Goal: Task Accomplishment & Management: Manage account settings

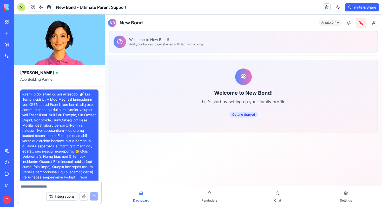
scroll to position [7887, 0]
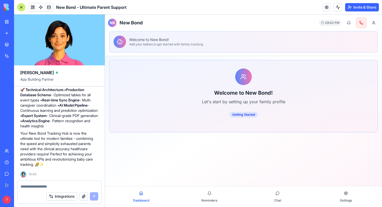
click at [11, 21] on link "My Workspace" at bounding box center [12, 22] width 21 height 10
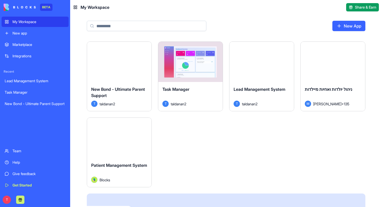
click at [181, 95] on div "Task Manager" at bounding box center [190, 93] width 56 height 15
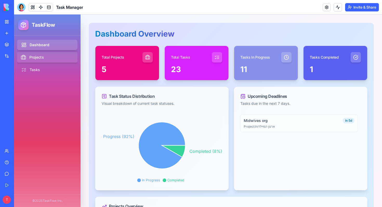
click at [53, 55] on link "Projects" at bounding box center [48, 57] width 62 height 11
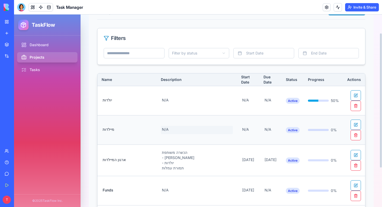
scroll to position [27, 0]
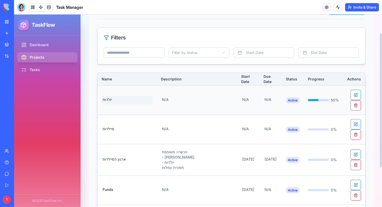
click at [116, 100] on span "יולדות" at bounding box center [127, 100] width 51 height 8
click at [356, 92] on button at bounding box center [355, 95] width 10 height 10
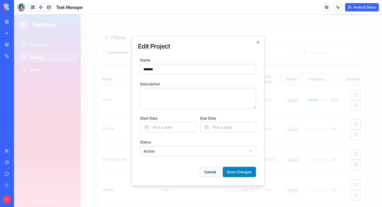
click at [207, 174] on button "Cancel" at bounding box center [210, 172] width 21 height 10
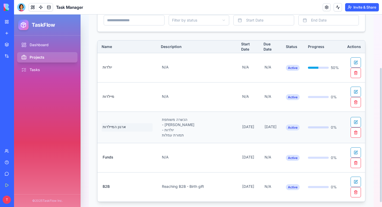
scroll to position [57, 0]
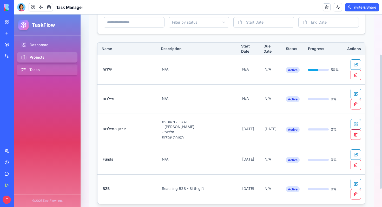
click at [46, 72] on link "Tasks" at bounding box center [48, 70] width 62 height 11
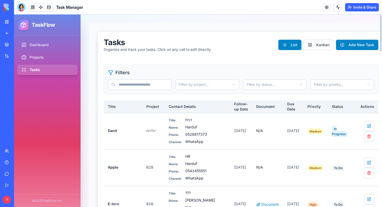
click at [143, 83] on input "text" at bounding box center [139, 84] width 63 height 10
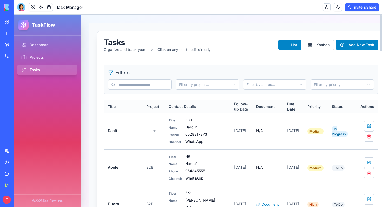
click at [113, 101] on th "Title" at bounding box center [123, 106] width 38 height 12
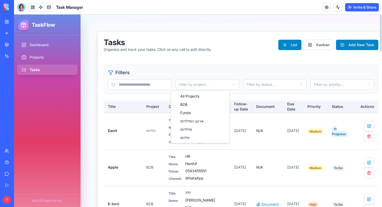
click at [186, 85] on html "TaskFlow Dashboard Projects Tasks © 2025 TaskFlow Inc. Tasks Organize and track…" at bounding box center [198, 111] width 368 height 193
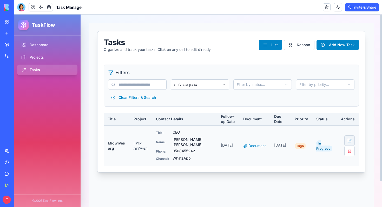
click at [351, 138] on button at bounding box center [349, 141] width 10 height 10
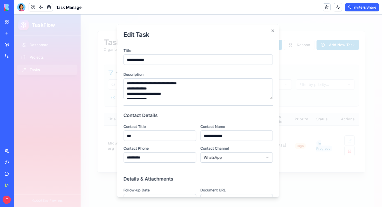
scroll to position [10, 0]
click at [139, 96] on textarea "**********" at bounding box center [197, 88] width 149 height 21
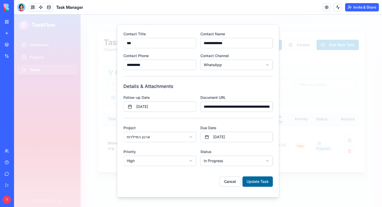
type textarea "**********"
click at [255, 179] on button "Update Task" at bounding box center [257, 182] width 30 height 10
select select
select select "***"
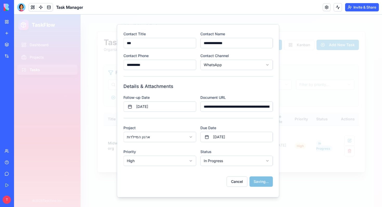
select select "*****"
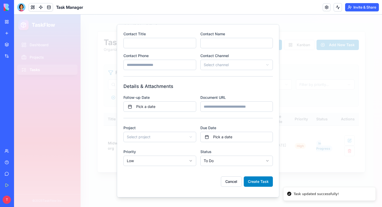
scroll to position [0, 0]
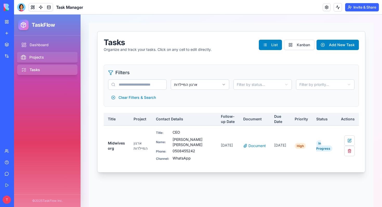
click at [31, 59] on link "Projects" at bounding box center [48, 57] width 62 height 11
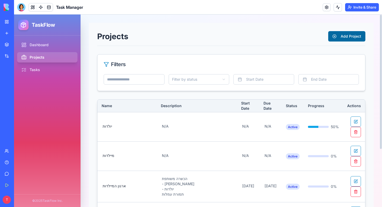
click at [347, 34] on button "Add Project" at bounding box center [346, 36] width 37 height 10
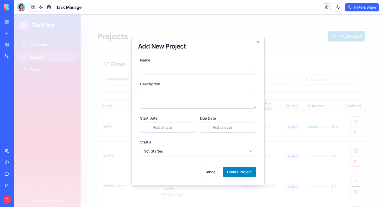
click at [181, 22] on div at bounding box center [198, 111] width 368 height 193
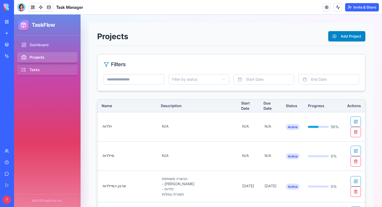
click at [29, 72] on link "Tasks" at bounding box center [48, 70] width 62 height 11
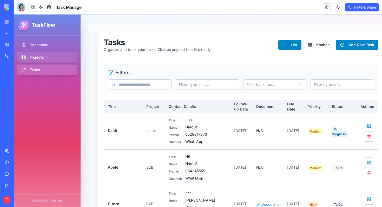
click at [30, 56] on link "Projects" at bounding box center [48, 57] width 62 height 11
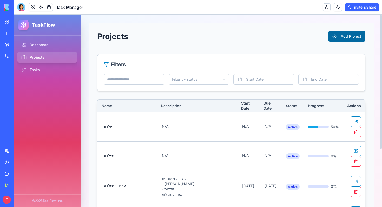
click at [354, 35] on button "Add Project" at bounding box center [346, 36] width 37 height 10
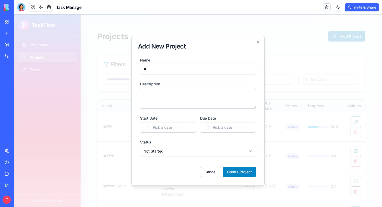
type input "*"
type input "****"
click at [161, 92] on textarea "Description" at bounding box center [198, 98] width 116 height 21
click at [172, 126] on button "Pick a date" at bounding box center [168, 127] width 56 height 10
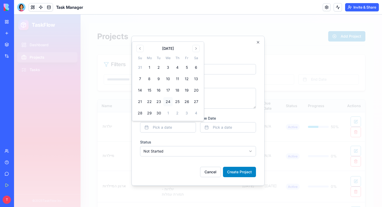
click at [169, 102] on button "24" at bounding box center [167, 101] width 9 height 9
click at [207, 128] on button "Pick a date" at bounding box center [228, 127] width 56 height 10
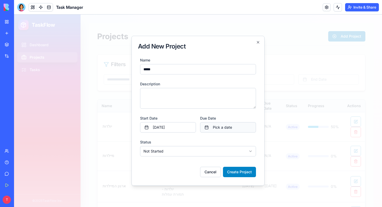
click at [214, 130] on span "Pick a date" at bounding box center [222, 127] width 19 height 5
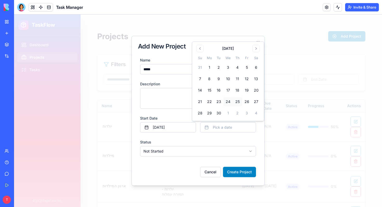
click at [238, 100] on button "25" at bounding box center [237, 101] width 9 height 9
click at [166, 140] on div "**********" at bounding box center [198, 148] width 116 height 18
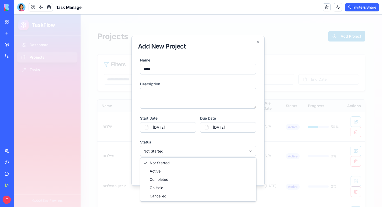
click at [161, 151] on body "**********" at bounding box center [198, 111] width 368 height 193
select select "******"
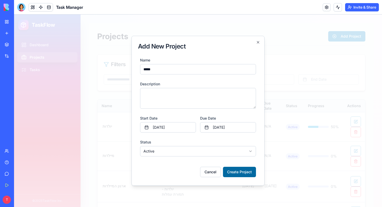
click at [238, 170] on button "Create Project" at bounding box center [239, 172] width 33 height 10
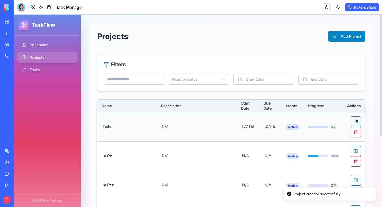
click at [353, 123] on button at bounding box center [355, 122] width 10 height 10
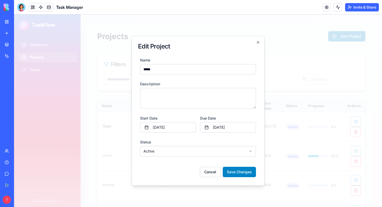
click at [281, 77] on div at bounding box center [198, 111] width 368 height 193
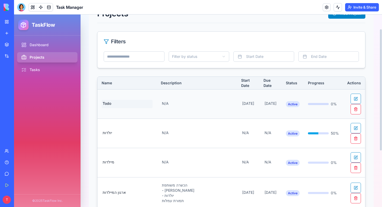
scroll to position [23, 0]
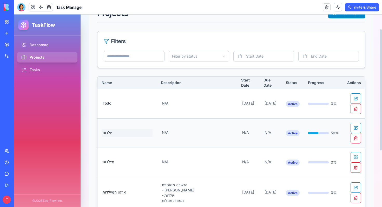
click at [109, 132] on span "יולדות" at bounding box center [127, 133] width 51 height 8
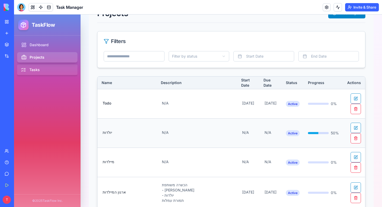
click at [44, 70] on link "Tasks" at bounding box center [48, 70] width 62 height 11
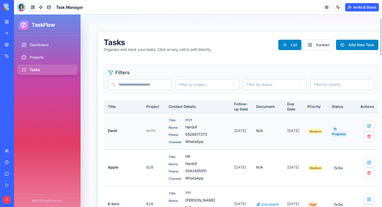
scroll to position [69, 0]
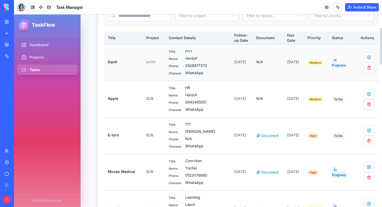
click at [332, 66] on span "In Progress" at bounding box center [340, 62] width 16 height 11
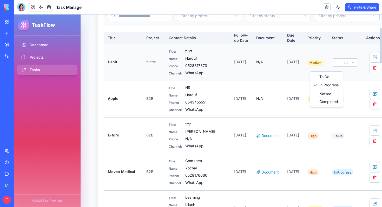
click at [318, 66] on html "TaskFlow Dashboard Projects Tasks © 2025 TaskFlow Inc. Tasks Organize and track…" at bounding box center [198, 111] width 368 height 193
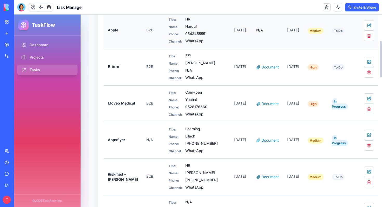
scroll to position [139, 0]
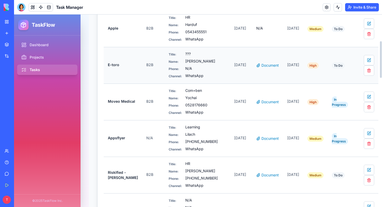
click at [133, 58] on td "E-toro" at bounding box center [123, 65] width 38 height 37
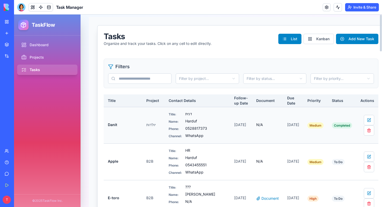
scroll to position [0, 0]
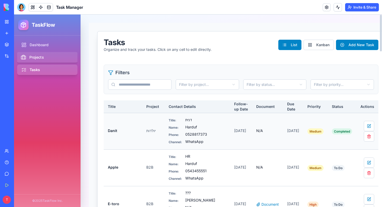
click at [37, 57] on link "Projects" at bounding box center [48, 57] width 62 height 11
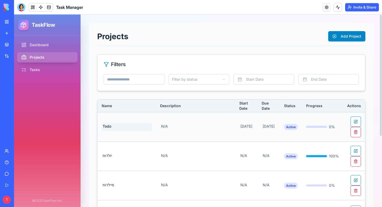
click at [109, 124] on span "Todo" at bounding box center [127, 127] width 50 height 8
click at [312, 117] on td "0 %" at bounding box center [322, 126] width 41 height 29
click at [353, 119] on button at bounding box center [355, 122] width 10 height 10
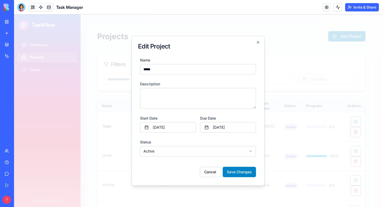
click at [190, 97] on textarea "Description" at bounding box center [198, 98] width 116 height 21
paste textarea "**********"
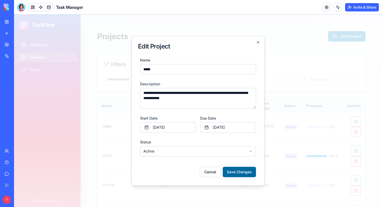
type textarea "**********"
click at [244, 172] on button "Save Changes" at bounding box center [238, 172] width 33 height 10
select select "**********"
